Goal: Task Accomplishment & Management: Manage account settings

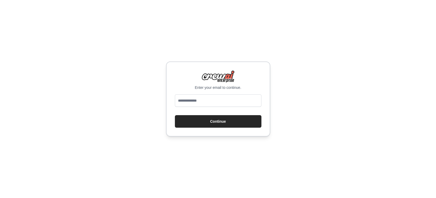
click at [224, 77] on img at bounding box center [218, 76] width 33 height 13
click at [218, 111] on form "Continue" at bounding box center [218, 110] width 87 height 33
click at [217, 103] on input "email" at bounding box center [218, 100] width 87 height 13
type input "**********"
click at [215, 125] on button "Continue" at bounding box center [218, 121] width 87 height 13
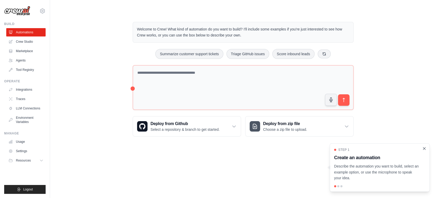
click at [427, 148] on icon "Close walkthrough" at bounding box center [424, 148] width 5 height 5
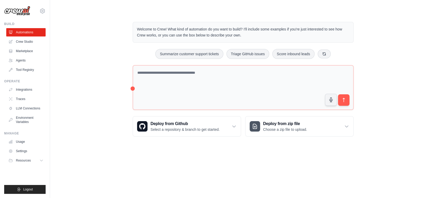
click at [40, 161] on icon at bounding box center [41, 161] width 4 height 4
click at [75, 73] on div "Welcome to Crew! What kind of automation do you want to build? I'll include som…" at bounding box center [243, 79] width 370 height 131
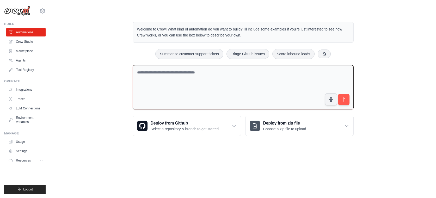
click at [116, 88] on div "Welcome to Crew! What kind of automation do you want to build? I'll include som…" at bounding box center [243, 79] width 370 height 131
click at [135, 88] on textarea at bounding box center [243, 87] width 221 height 45
click at [104, 87] on div "Welcome to Crew! What kind of automation do you want to build? I'll include som…" at bounding box center [243, 79] width 370 height 131
click at [37, 160] on button "Resources" at bounding box center [26, 161] width 39 height 8
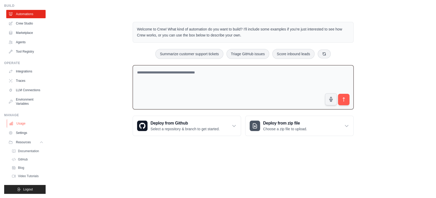
click at [28, 122] on link "Usage" at bounding box center [26, 123] width 39 height 8
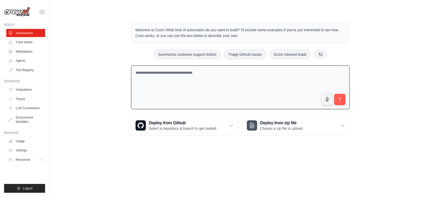
scroll to position [0, 0]
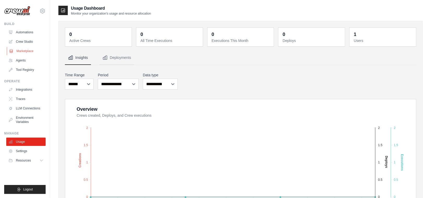
click at [22, 49] on link "Marketplace" at bounding box center [26, 51] width 39 height 8
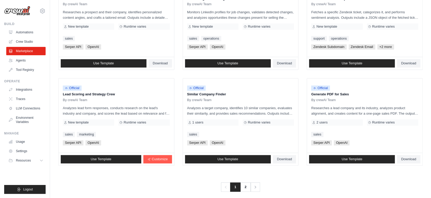
scroll to position [284, 0]
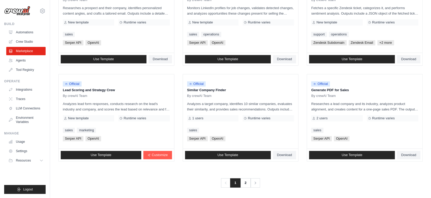
click at [241, 183] on span "1" at bounding box center [235, 182] width 10 height 9
click at [245, 185] on link "2" at bounding box center [246, 182] width 10 height 9
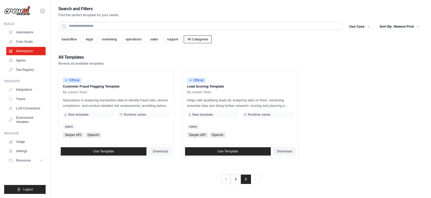
click at [11, 14] on img at bounding box center [17, 11] width 26 height 10
click at [23, 9] on img at bounding box center [17, 11] width 26 height 10
click at [29, 38] on link "Crew Studio" at bounding box center [26, 42] width 39 height 8
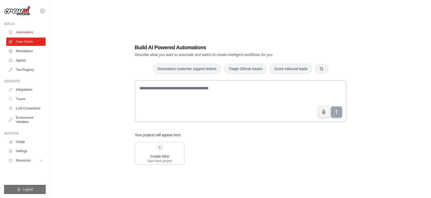
click at [33, 188] on span "Logout" at bounding box center [28, 190] width 10 height 4
